Goal: Use online tool/utility: Use online tool/utility

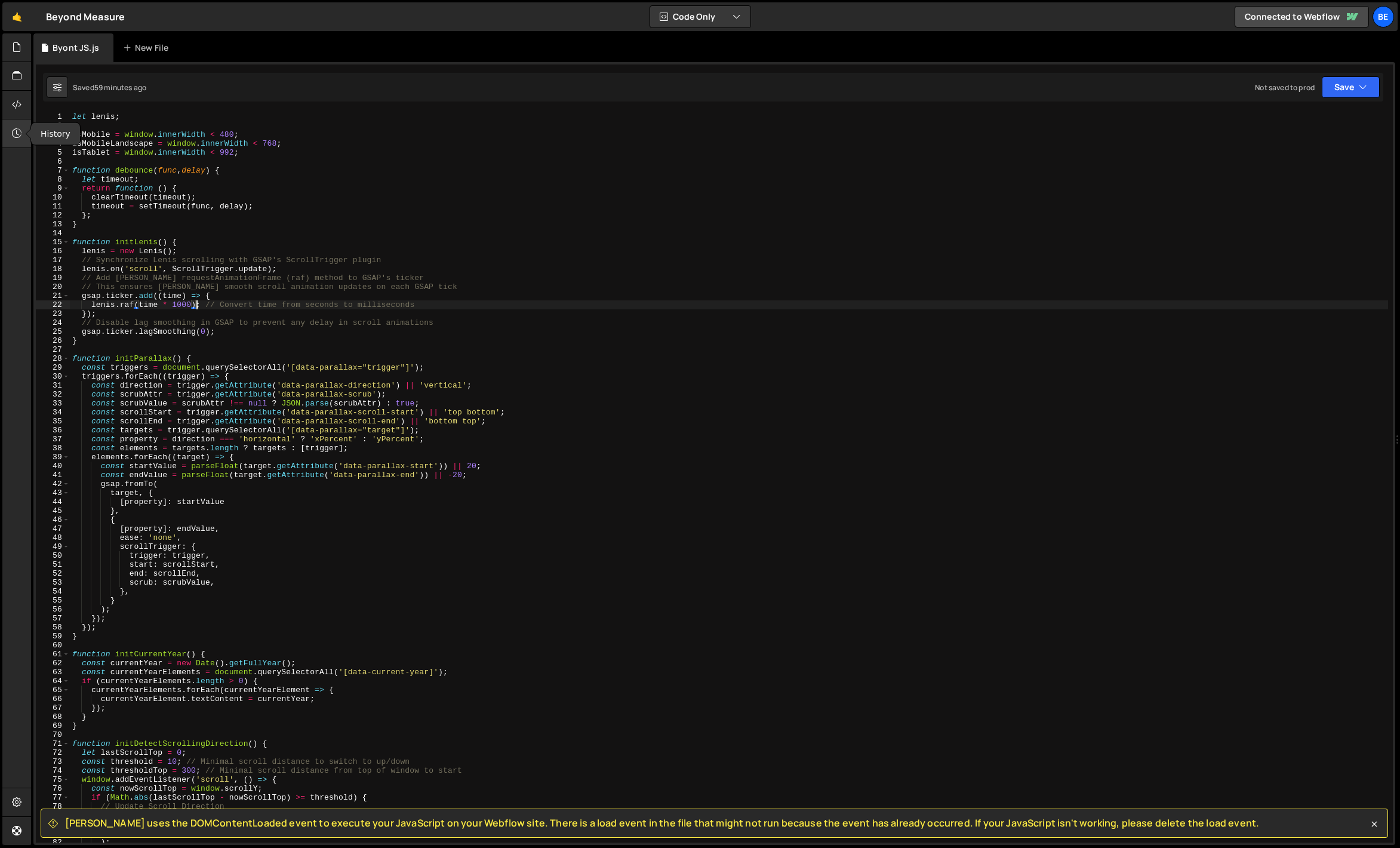
click at [19, 123] on div at bounding box center [17, 134] width 29 height 28
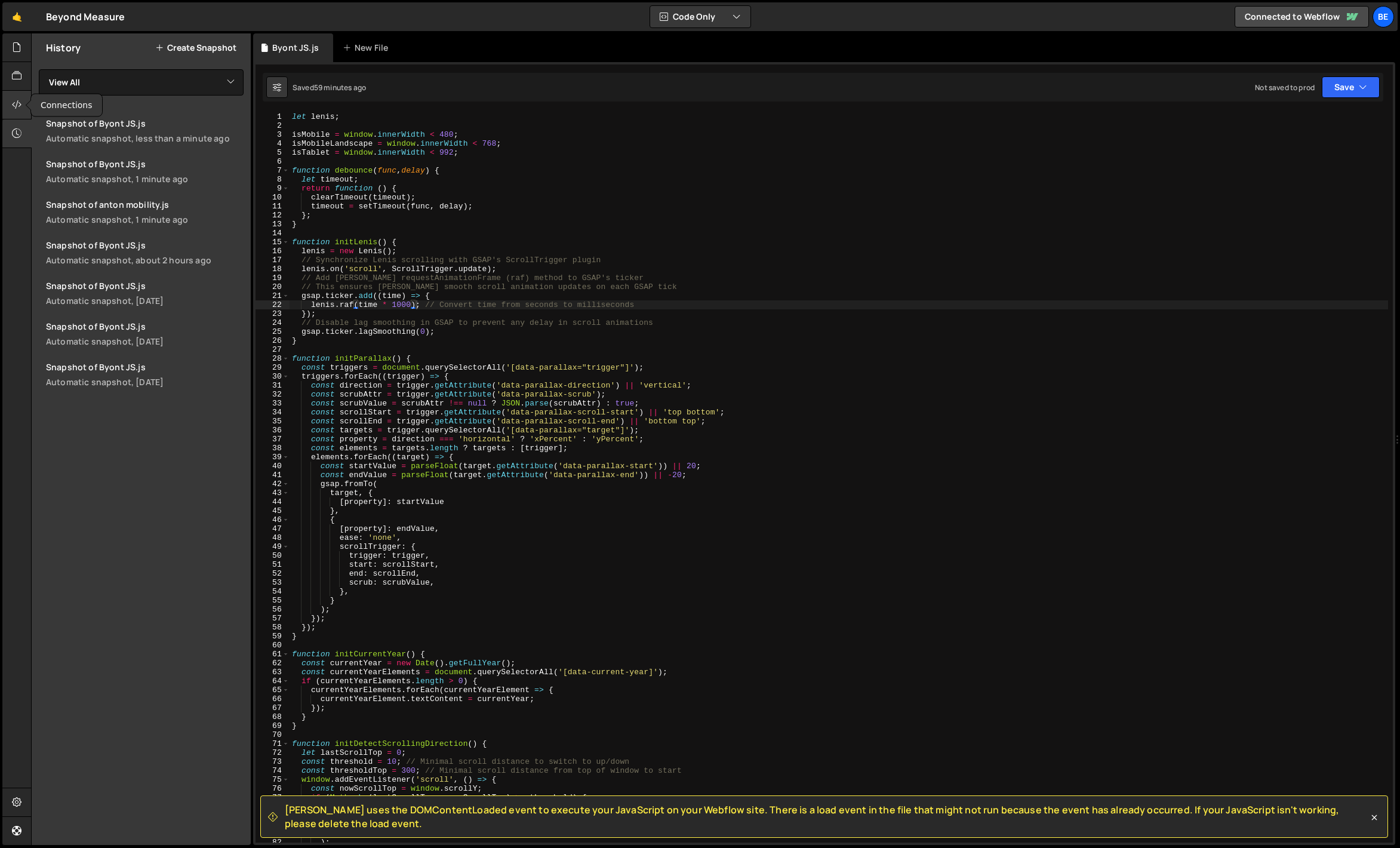
click at [18, 109] on icon at bounding box center [17, 104] width 10 height 13
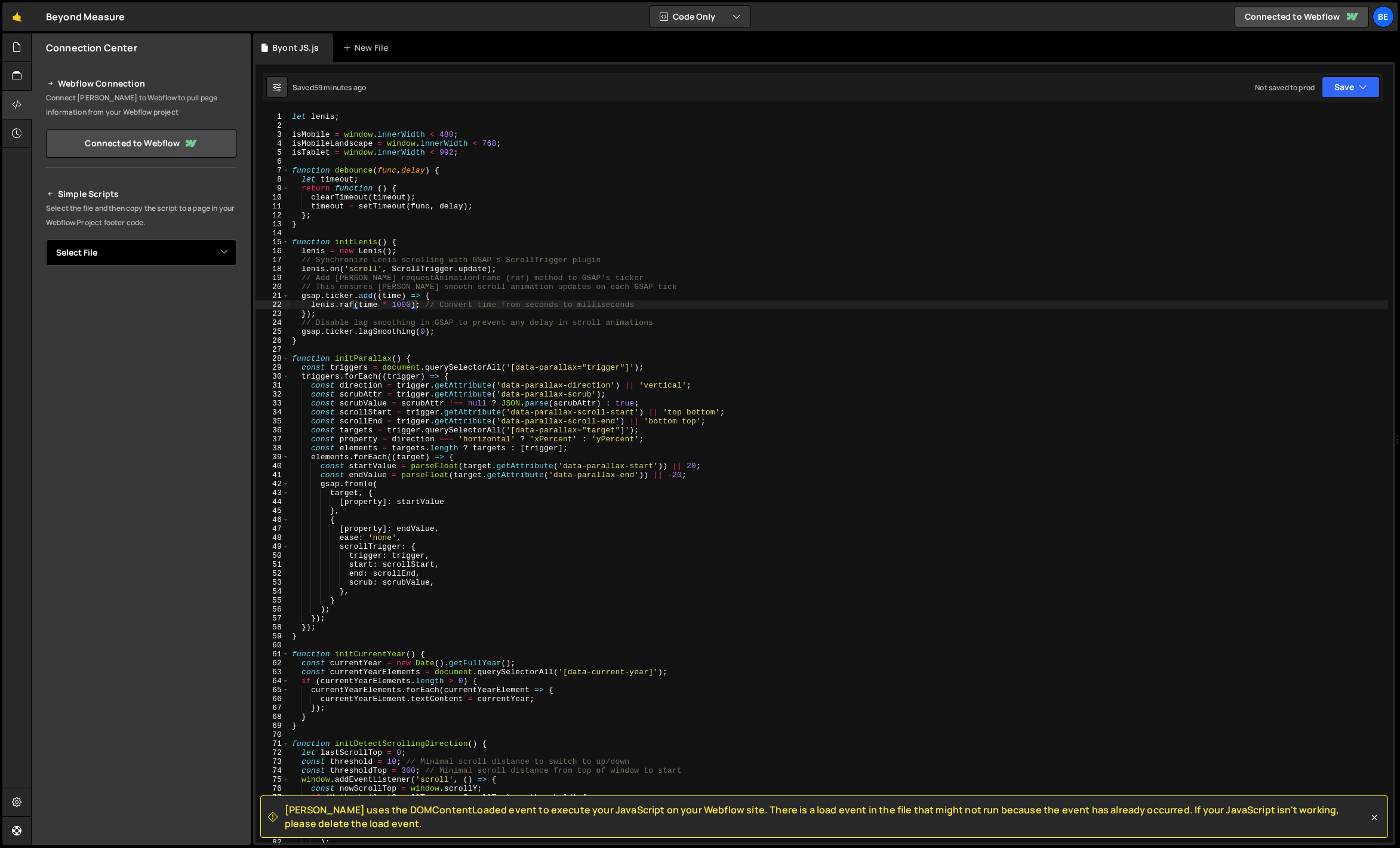
click at [122, 252] on select "Select File anton mobility.js Byont JS.js script.js main.css" at bounding box center [141, 253] width 191 height 27
select select "38992"
click at [46, 240] on select "Select File anton mobility.js Byont JS.js script.js main.css" at bounding box center [141, 253] width 191 height 27
click at [196, 295] on button "Copy" at bounding box center [199, 294] width 40 height 26
click at [22, 101] on div at bounding box center [17, 104] width 29 height 28
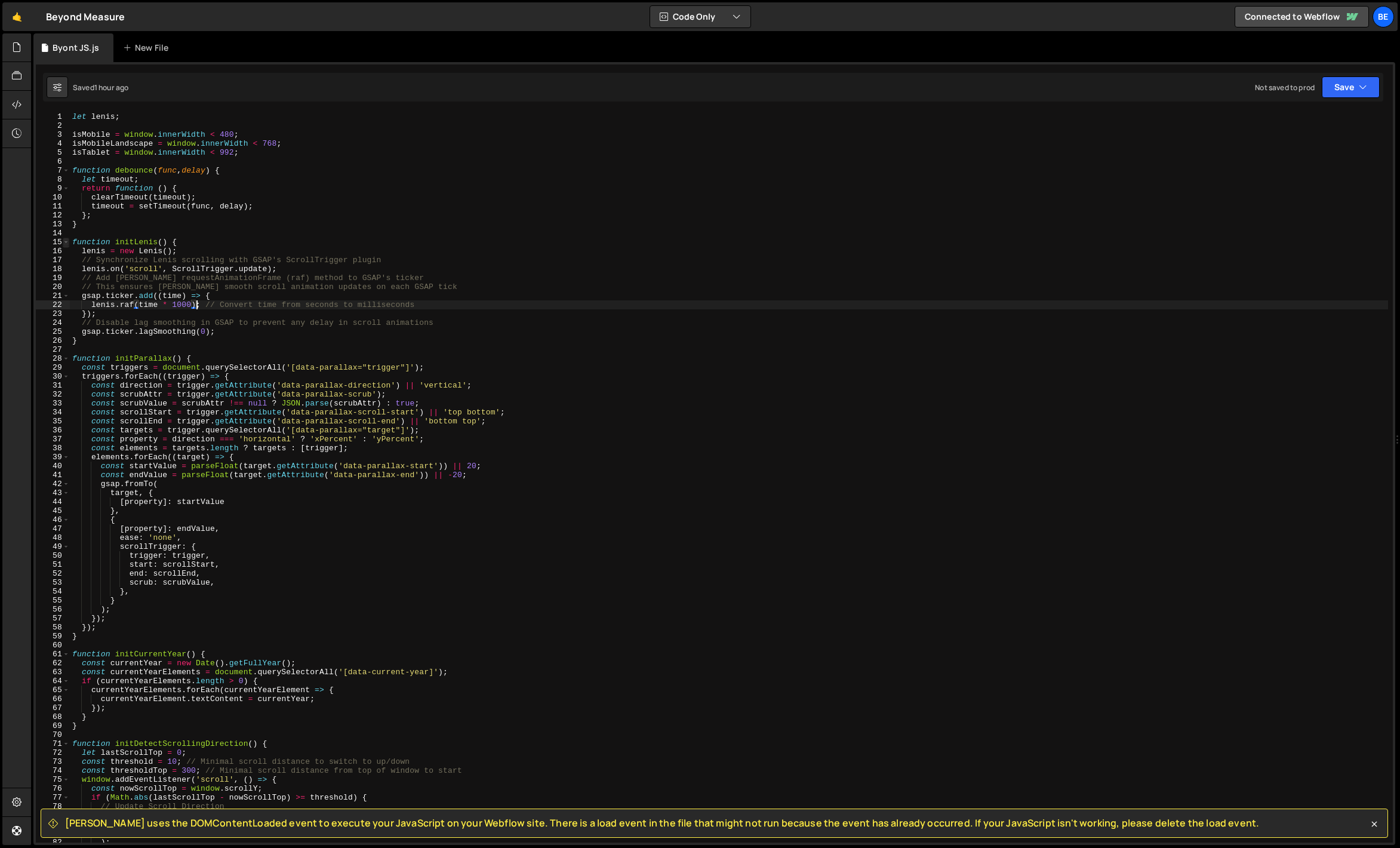
click at [67, 242] on span at bounding box center [66, 242] width 7 height 9
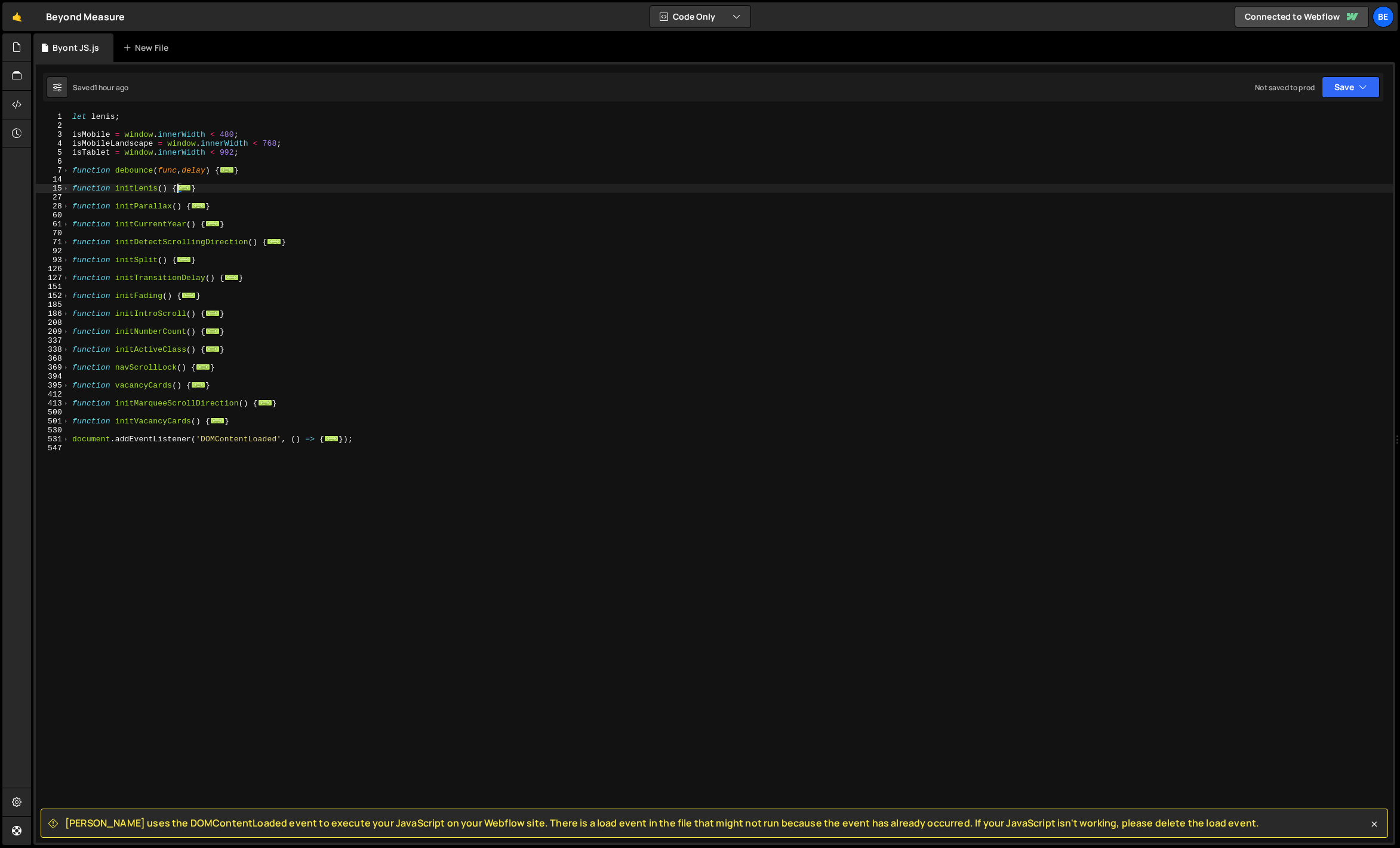
click at [245, 417] on div "let [PERSON_NAME] ; isMobile = window . innerWidth < 480 ; isMobileLandscape = …" at bounding box center [731, 486] width 1323 height 749
type textarea "}"
type textarea "function initVacancyCheckmark() {}"
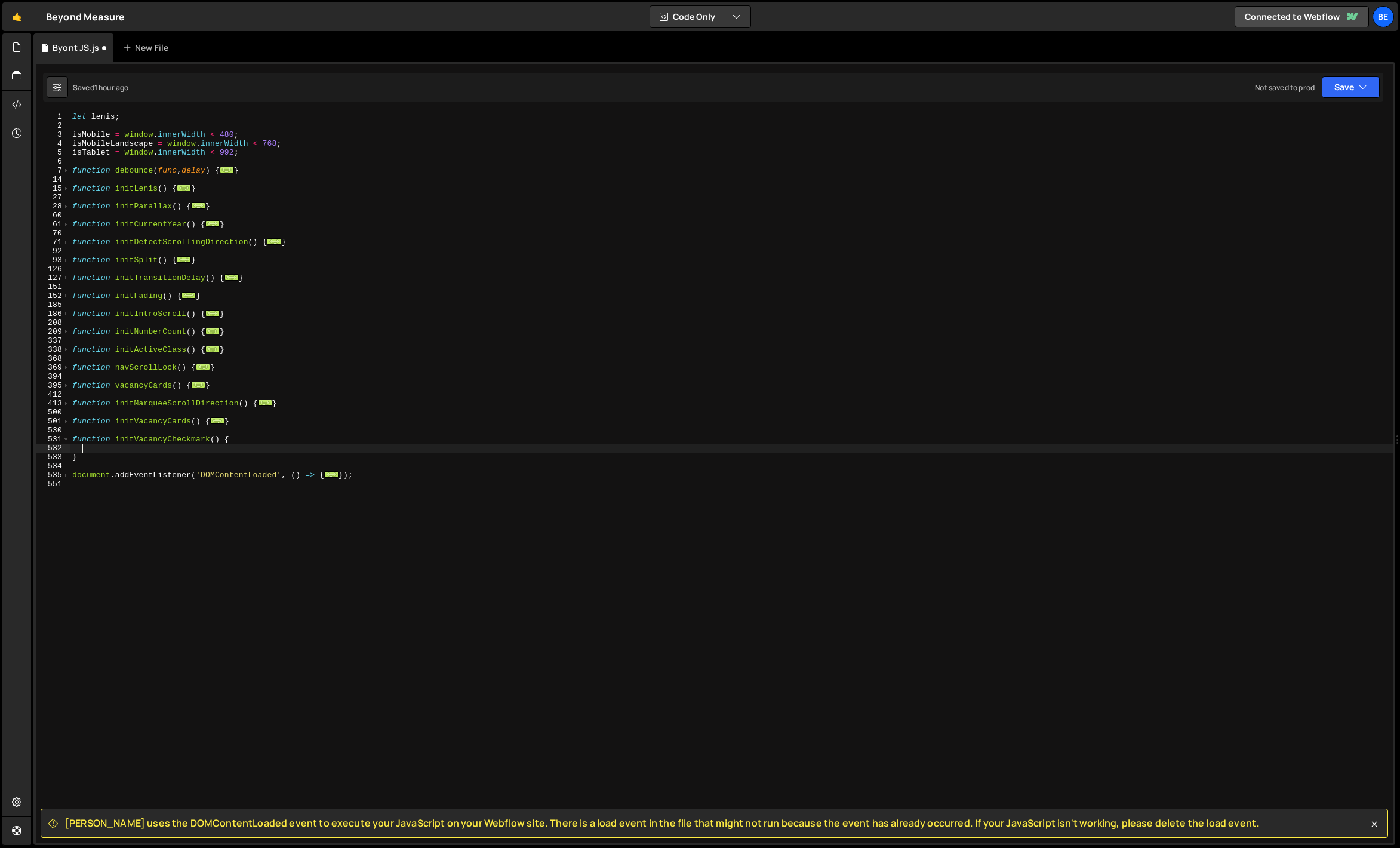
paste textarea "})();"
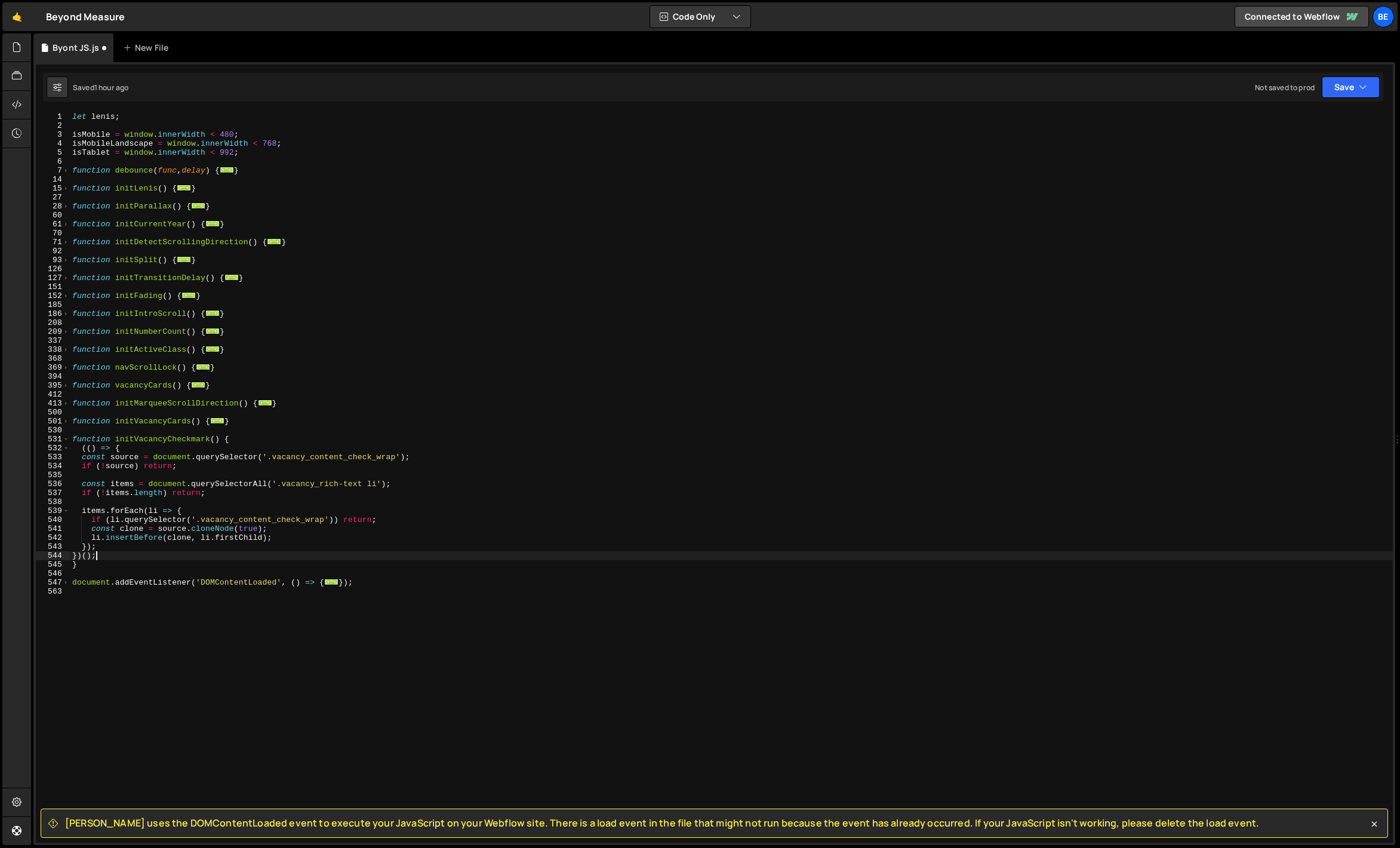
click at [173, 436] on div "let [PERSON_NAME] ; isMobile = window . innerWidth < 480 ; isMobileLandscape = …" at bounding box center [731, 486] width 1323 height 749
click at [111, 567] on div "let [PERSON_NAME] ; isMobile = window . innerWidth < 480 ; isMobileLandscape = …" at bounding box center [731, 486] width 1323 height 749
click at [68, 583] on span at bounding box center [66, 582] width 7 height 9
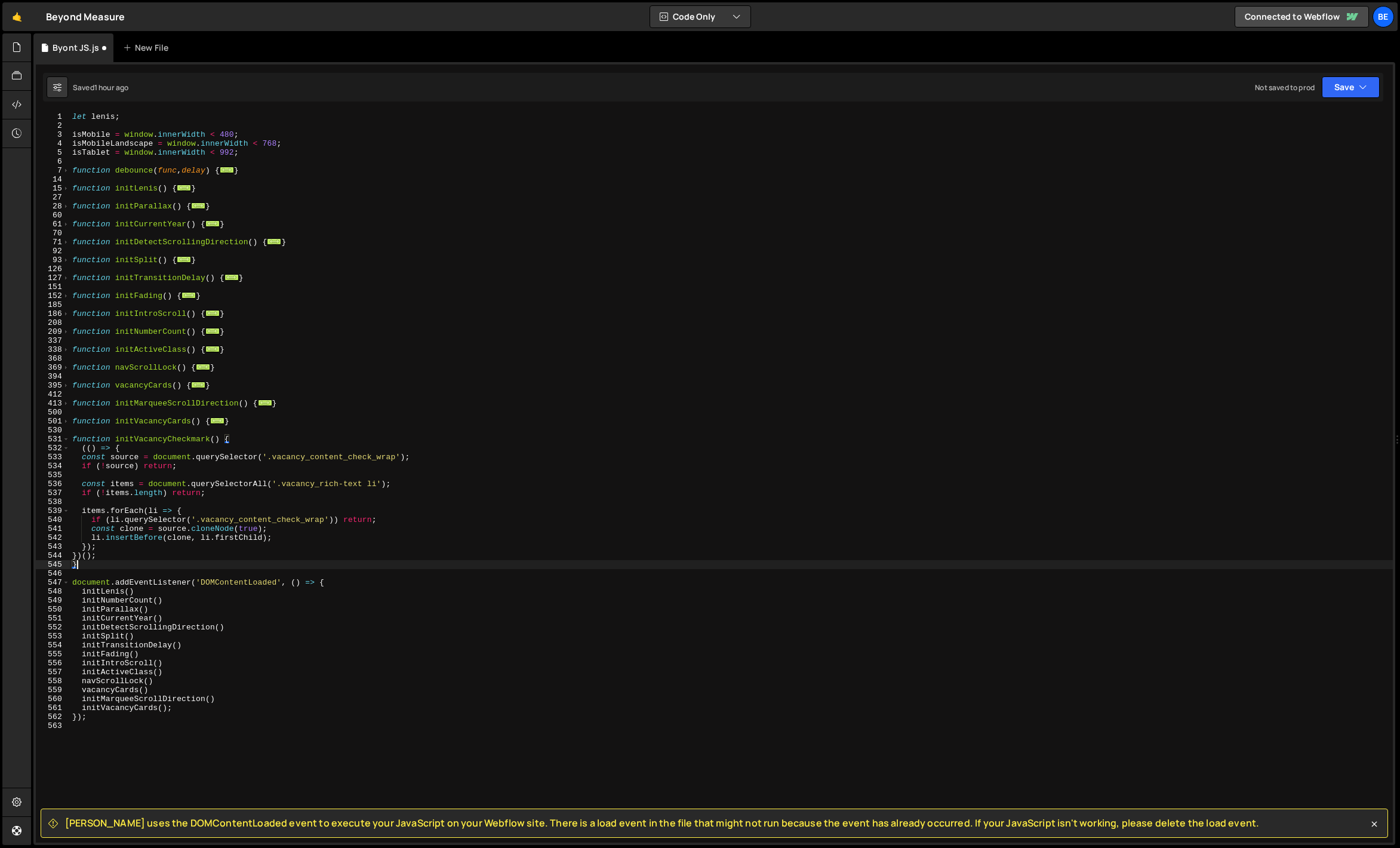
click at [178, 707] on div "let [PERSON_NAME] ; isMobile = window . innerWidth < 480 ; isMobileLandscape = …" at bounding box center [731, 486] width 1323 height 749
type textarea "initVacancyCards()"
paste textarea "initVacancyCheckmark"
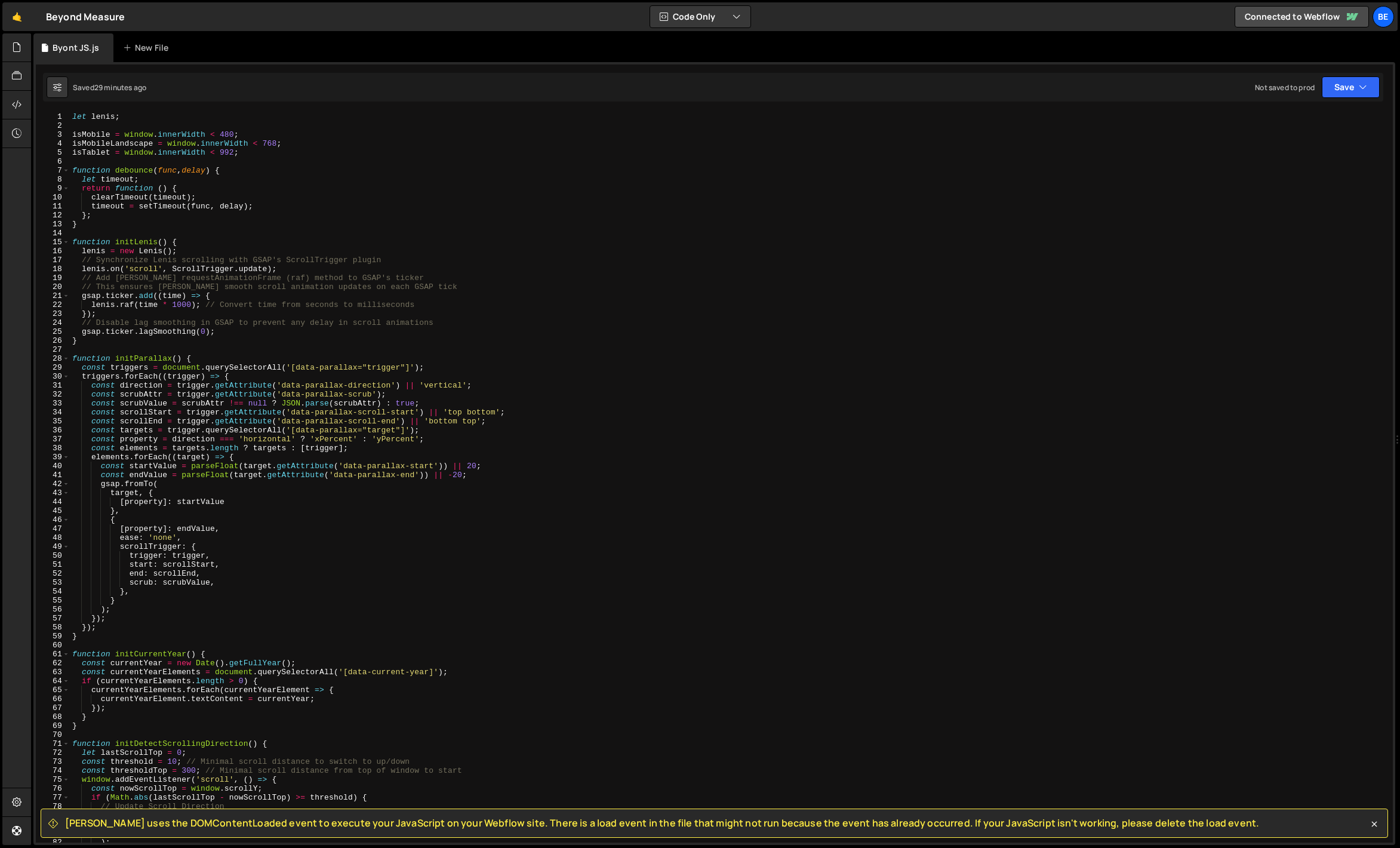
click at [211, 248] on div "let [PERSON_NAME] ; isMobile = window . innerWidth < 480 ; isMobileLandscape = …" at bounding box center [729, 486] width 1318 height 749
type textarea "[PERSON_NAME] = new [PERSON_NAME]();"
click at [68, 241] on span at bounding box center [66, 242] width 7 height 9
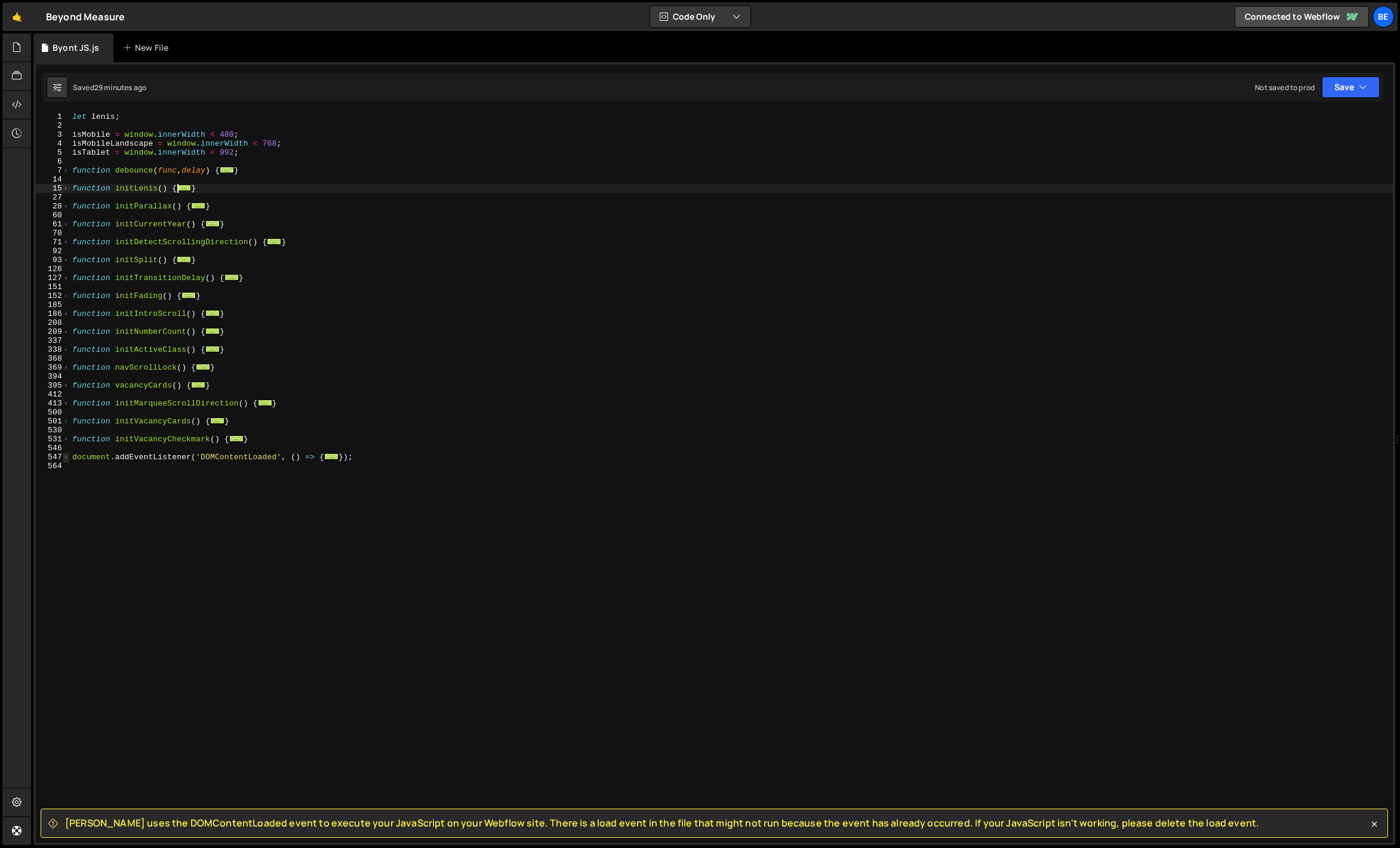
click at [64, 453] on span at bounding box center [66, 457] width 7 height 9
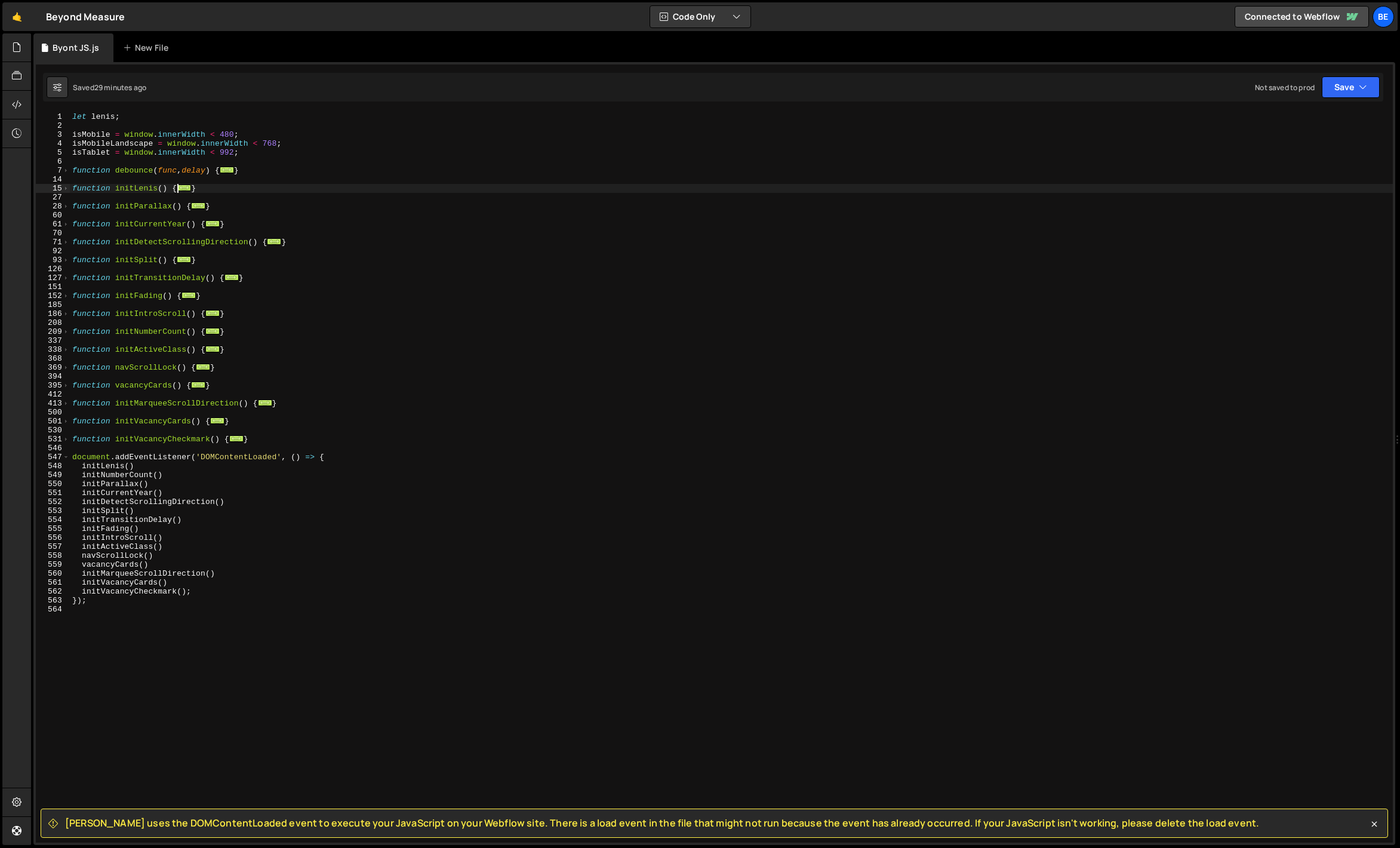
scroll to position [13, 0]
